Goal: Task Accomplishment & Management: Manage account settings

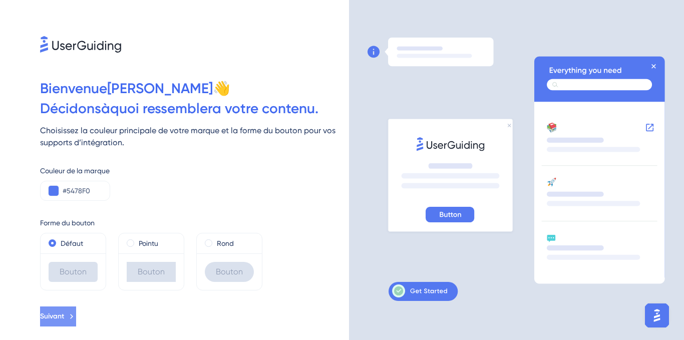
click at [76, 312] on button "Suivant" at bounding box center [58, 316] width 36 height 20
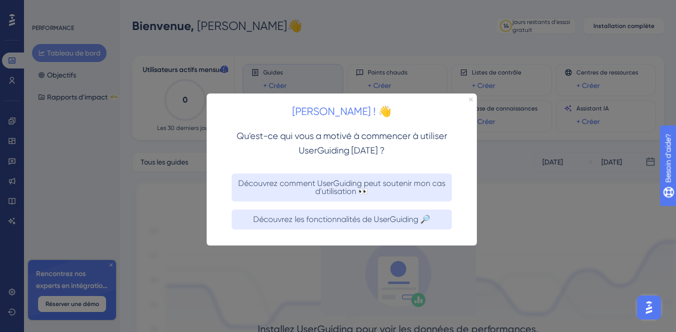
click at [471, 99] on icon "Fermer l'aperçu" at bounding box center [471, 100] width 4 height 4
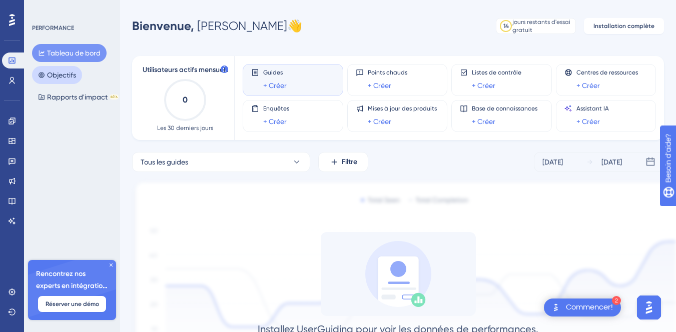
click at [69, 80] on font "Objectifs" at bounding box center [61, 75] width 29 height 12
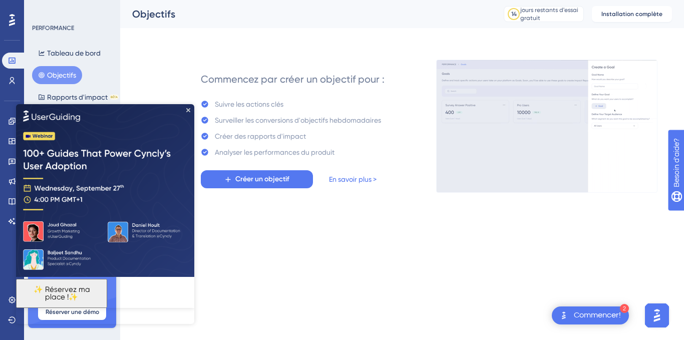
click at [318, 220] on div "Performance Utilisateurs Fiançailles Widgets Retour Mises à jour des produits B…" at bounding box center [342, 112] width 684 height 224
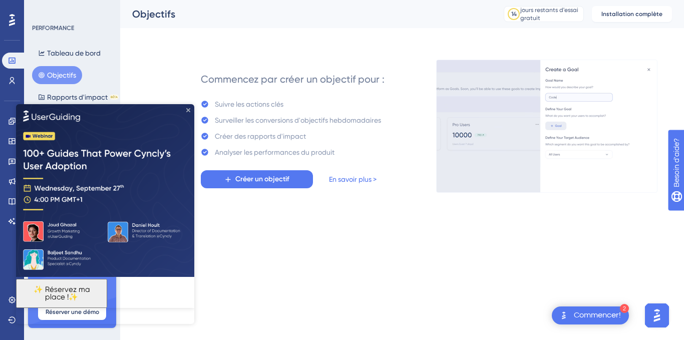
click at [187, 110] on icon "Fermer l'aperçu" at bounding box center [188, 110] width 4 height 4
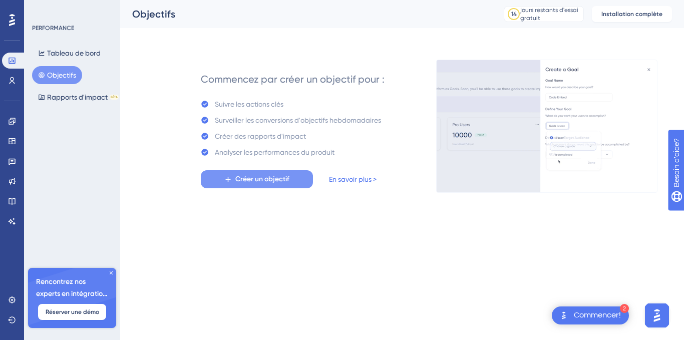
click at [307, 176] on button "Créer un objectif" at bounding box center [257, 179] width 112 height 18
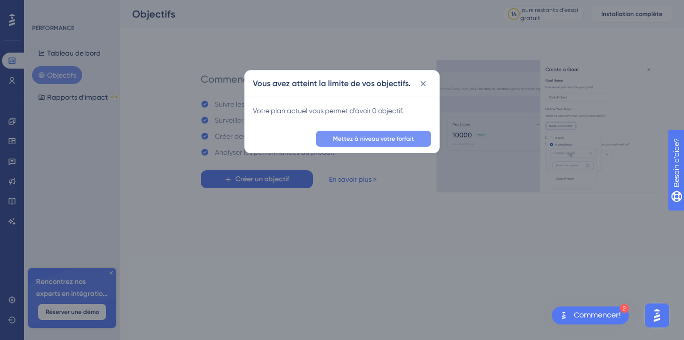
click at [369, 139] on font "Mettez à niveau votre forfait" at bounding box center [373, 138] width 81 height 7
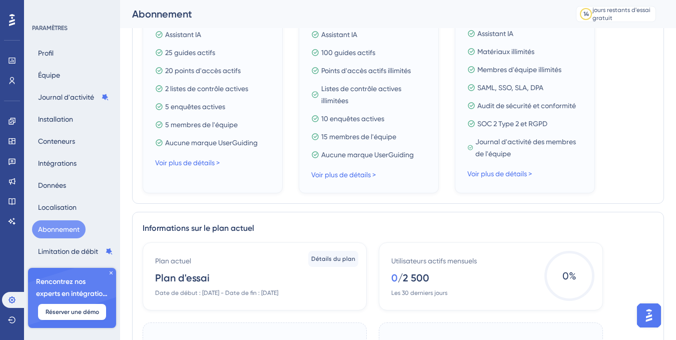
scroll to position [250, 0]
